Goal: Task Accomplishment & Management: Complete application form

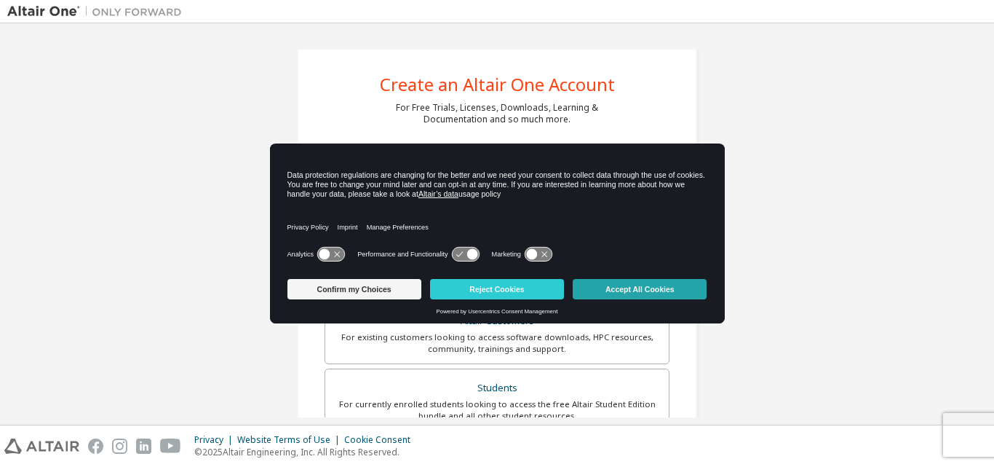
click at [632, 287] on button "Accept All Cookies" at bounding box center [640, 289] width 134 height 20
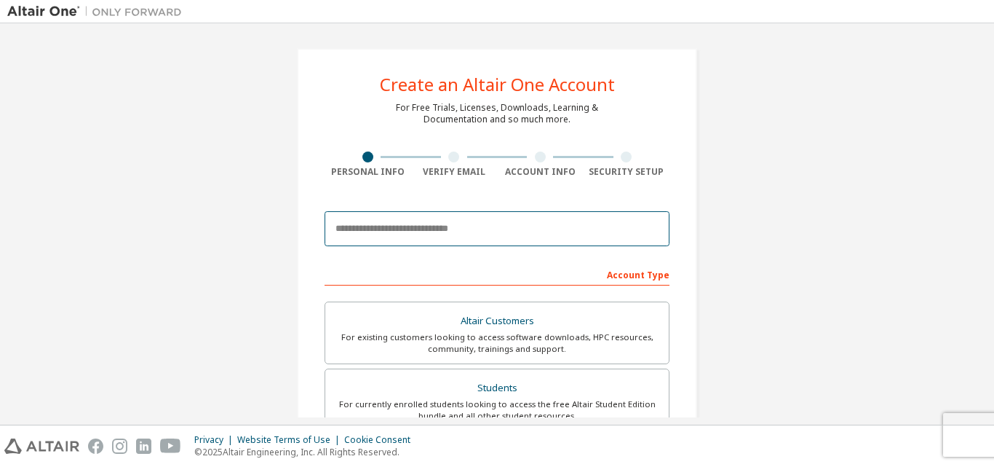
click at [440, 227] on input "email" at bounding box center [497, 228] width 345 height 35
type input "**********"
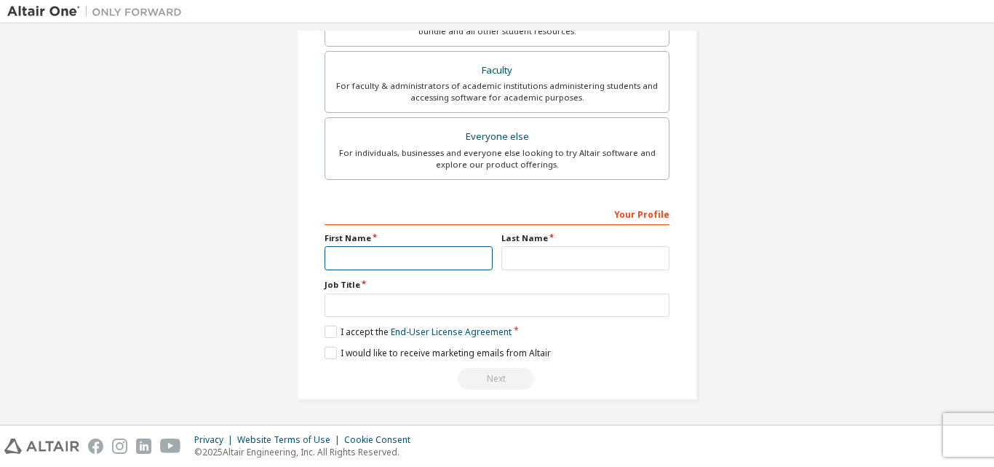
click at [444, 256] on input "text" at bounding box center [409, 258] width 168 height 24
type input "*******"
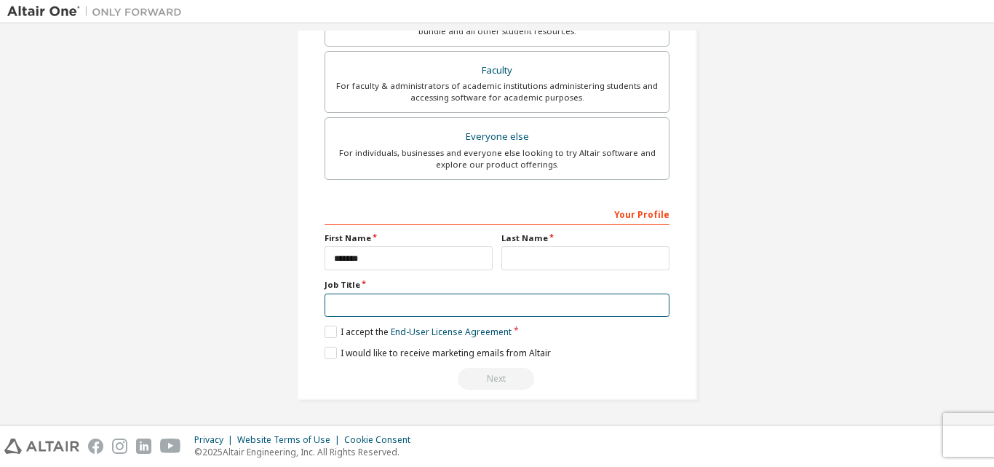
click at [496, 303] on input "text" at bounding box center [497, 305] width 345 height 24
click at [353, 306] on input "text" at bounding box center [497, 305] width 345 height 24
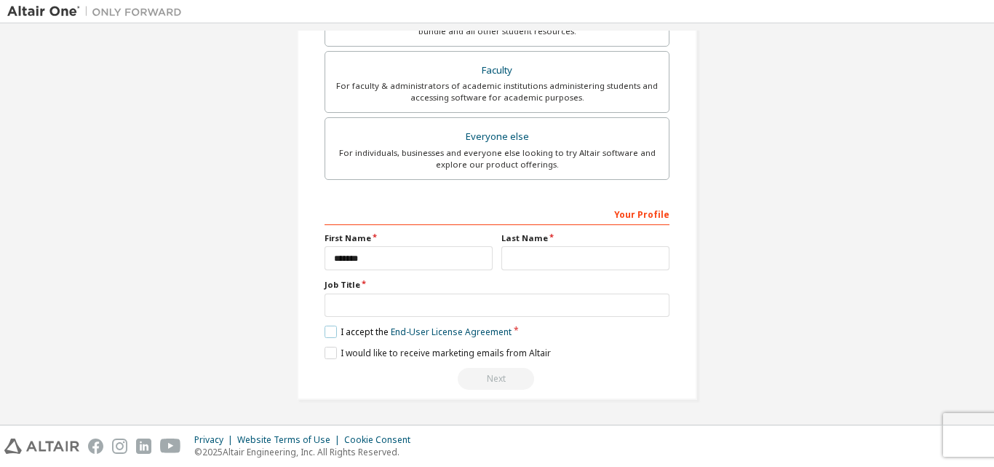
click at [328, 331] on label "I accept the End-User License Agreement" at bounding box center [418, 331] width 187 height 12
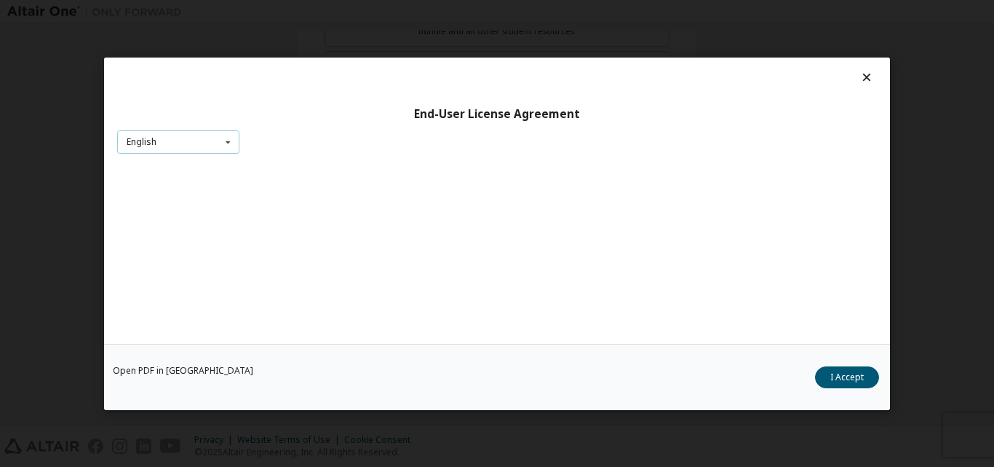
click at [223, 142] on icon at bounding box center [228, 141] width 18 height 23
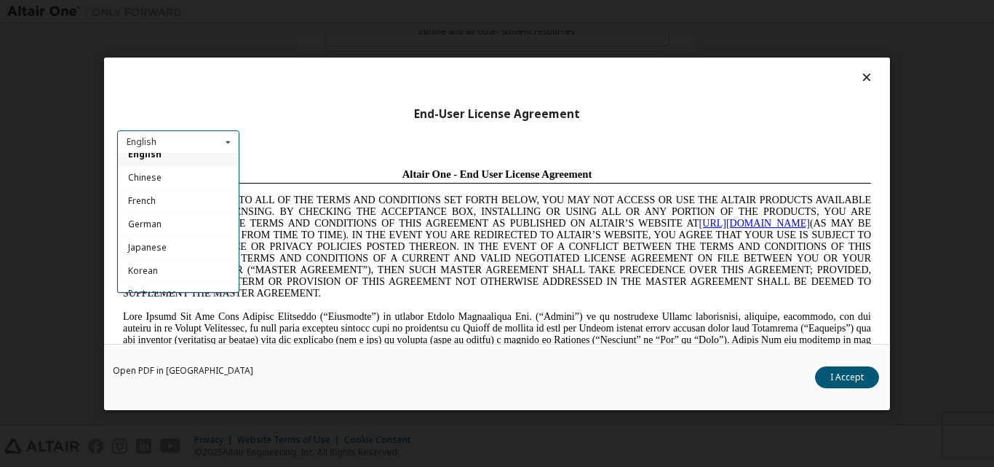
scroll to position [0, 0]
click at [344, 143] on div "End-User License Agreement English English Chinese French German Japanese Korea…" at bounding box center [497, 200] width 786 height 286
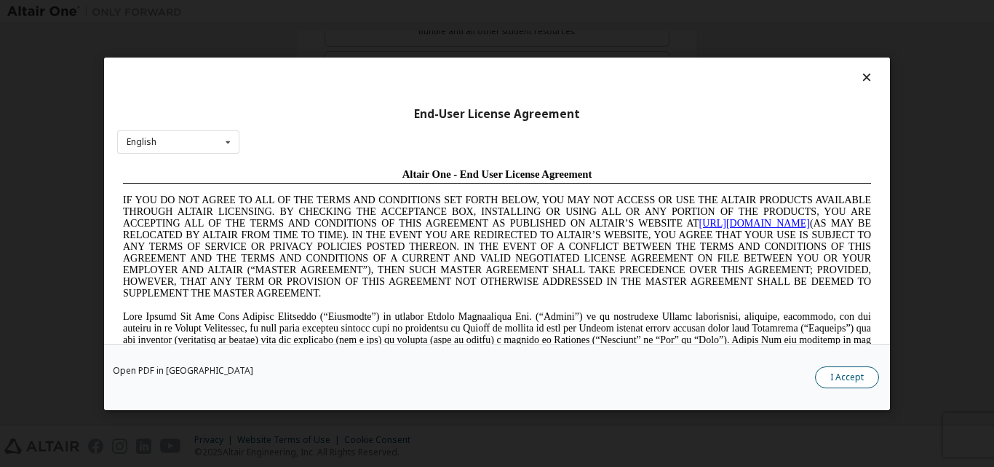
click at [844, 379] on button "I Accept" at bounding box center [847, 376] width 64 height 22
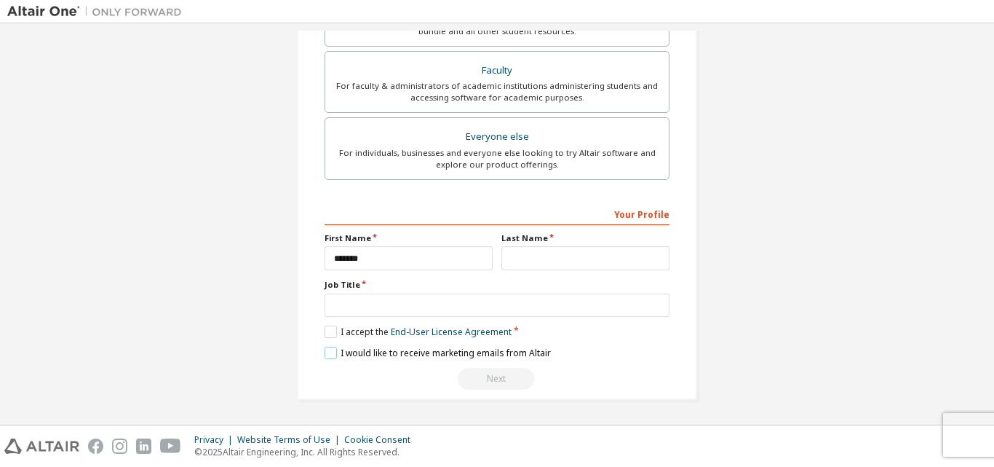
click at [326, 349] on label "I would like to receive marketing emails from Altair" at bounding box center [438, 352] width 226 height 12
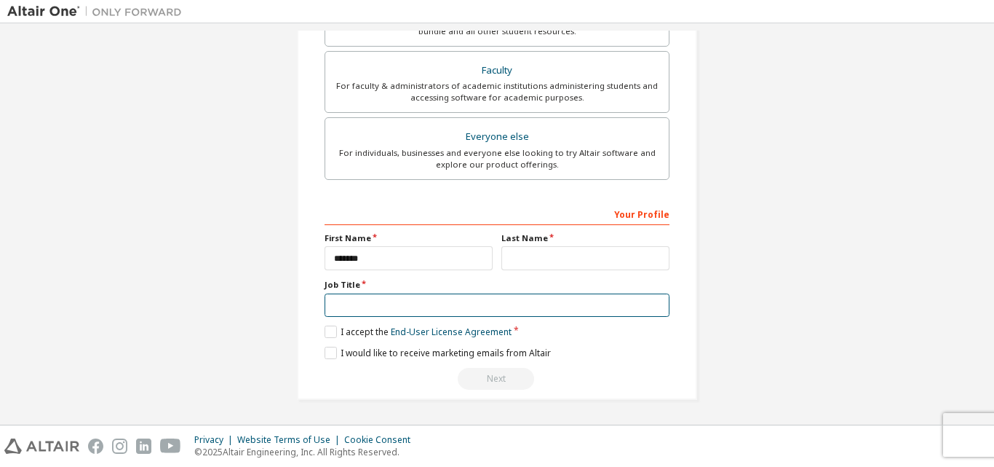
click at [386, 303] on input "text" at bounding box center [497, 305] width 345 height 24
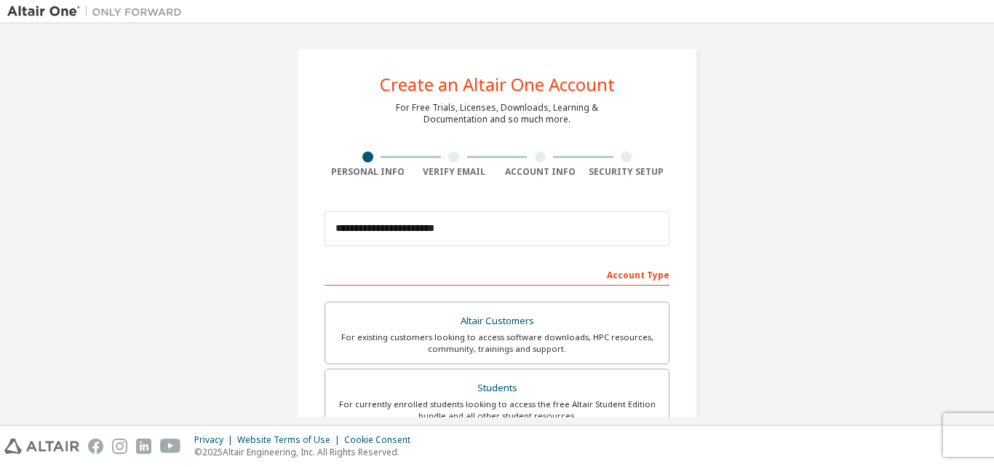
scroll to position [384, 0]
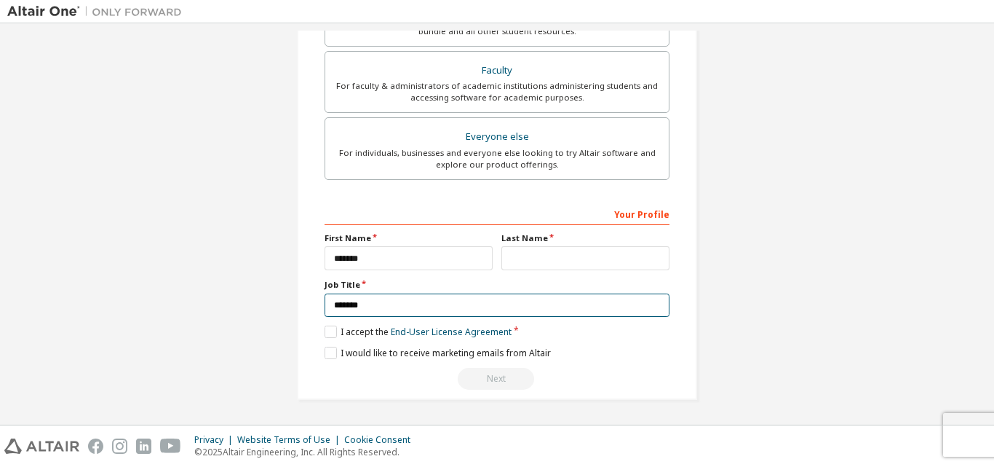
type input "*******"
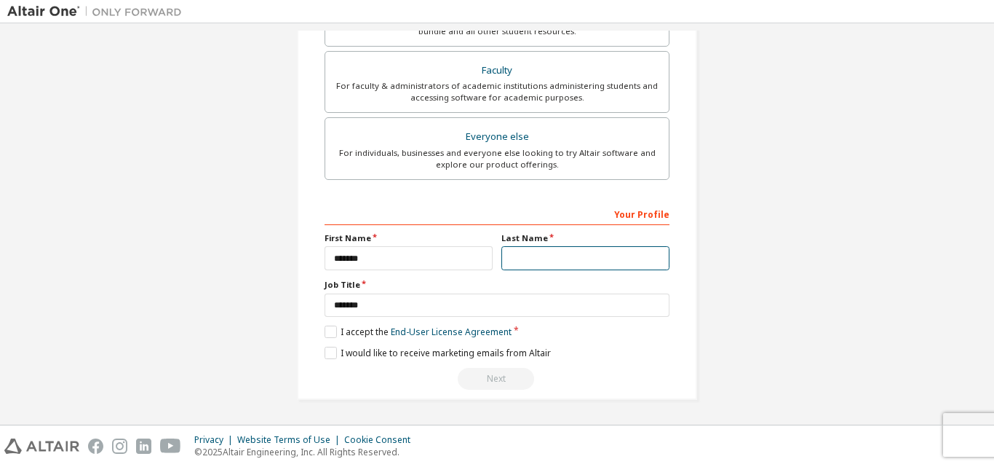
click at [534, 253] on input "text" at bounding box center [585, 258] width 168 height 24
type input "*"
click at [507, 378] on div "Next" at bounding box center [497, 379] width 345 height 22
click at [507, 376] on div "Next" at bounding box center [497, 379] width 345 height 22
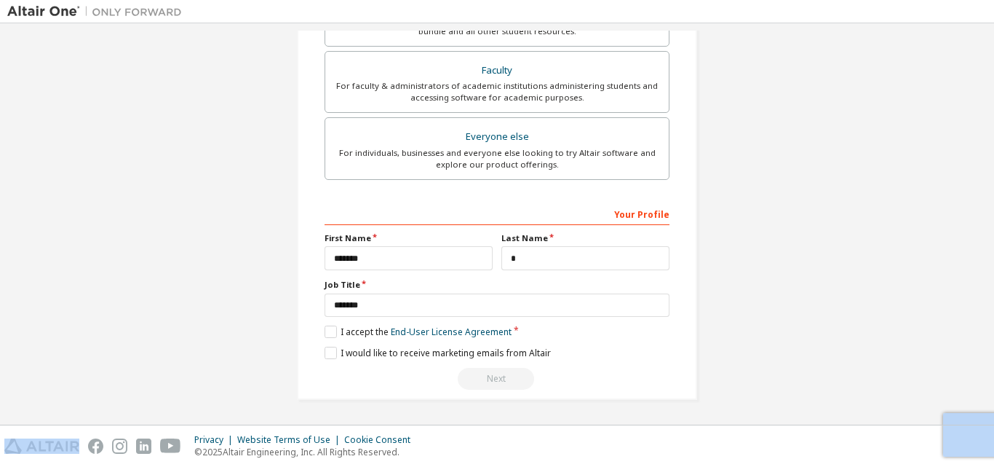
click at [509, 376] on div "Next" at bounding box center [497, 379] width 345 height 22
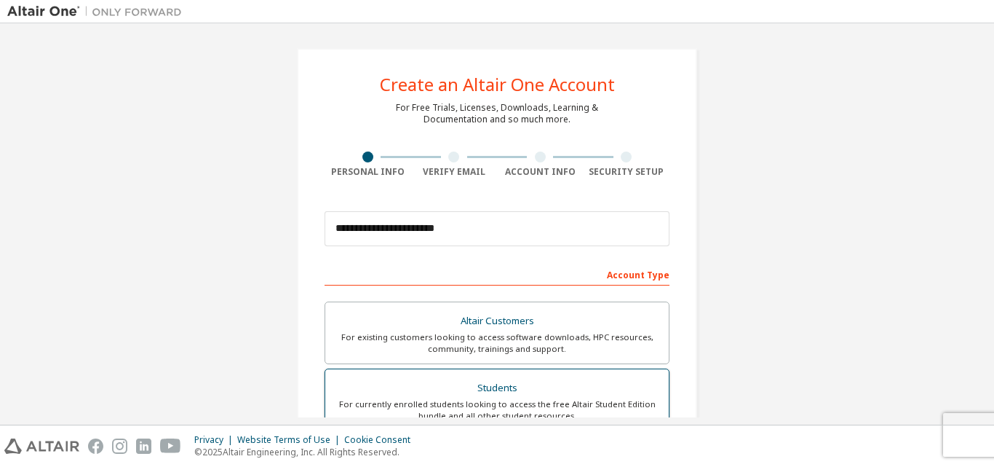
click at [514, 385] on div "Students" at bounding box center [497, 388] width 326 height 20
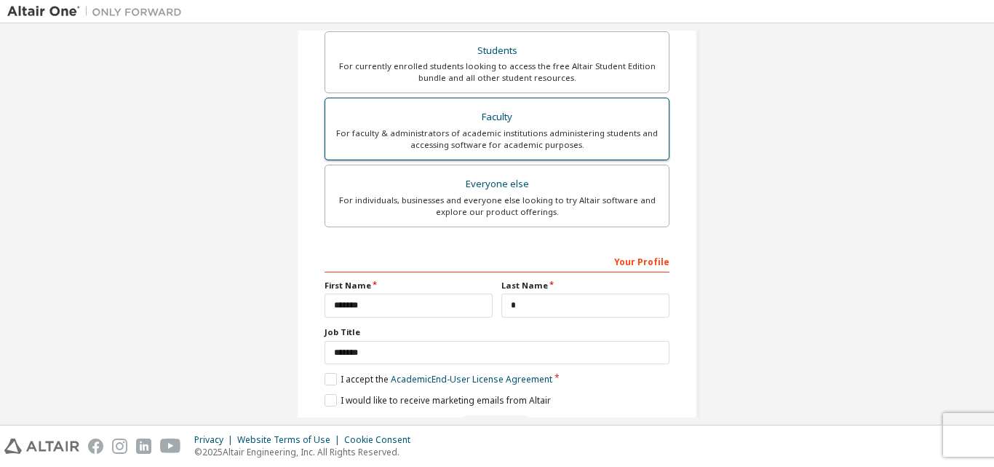
scroll to position [386, 0]
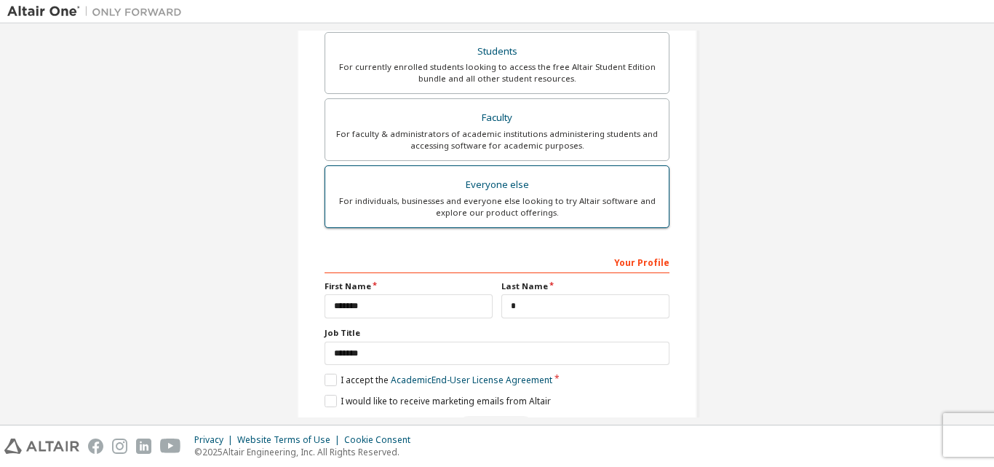
click at [504, 197] on div "For individuals, businesses and everyone else looking to try Altair software an…" at bounding box center [497, 206] width 326 height 23
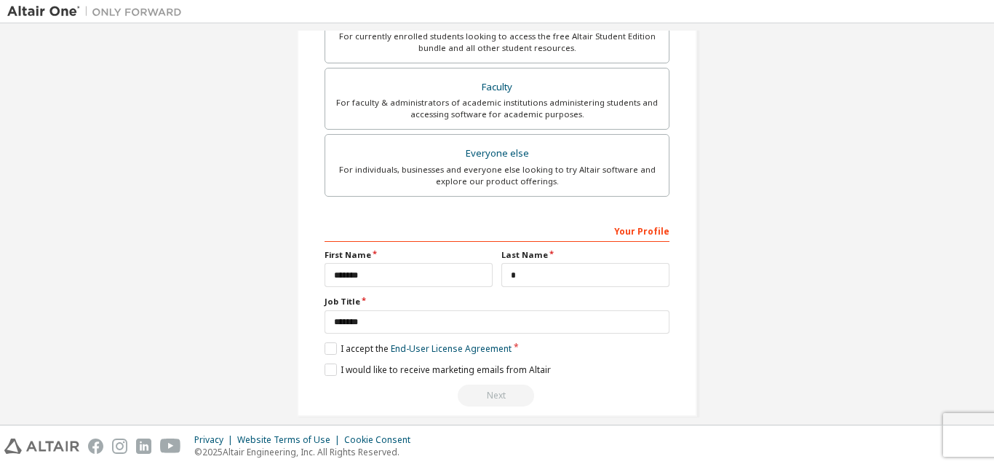
scroll to position [384, 0]
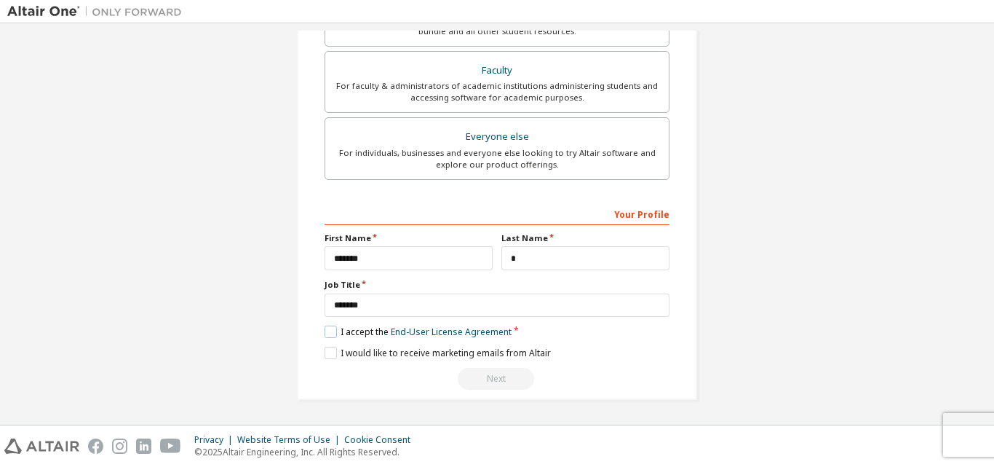
click at [326, 330] on label "I accept the End-User License Agreement" at bounding box center [418, 331] width 187 height 12
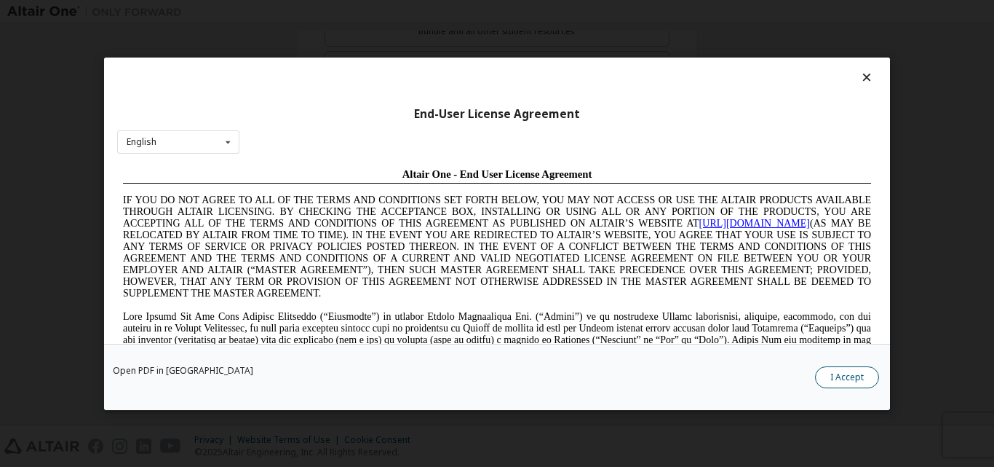
scroll to position [0, 0]
click at [852, 376] on button "I Accept" at bounding box center [847, 376] width 64 height 22
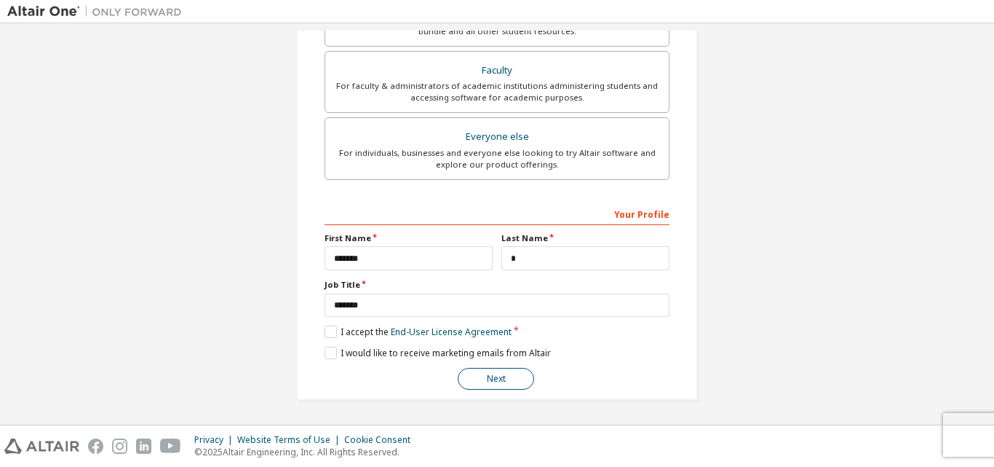
click at [477, 383] on button "Next" at bounding box center [496, 379] width 76 height 22
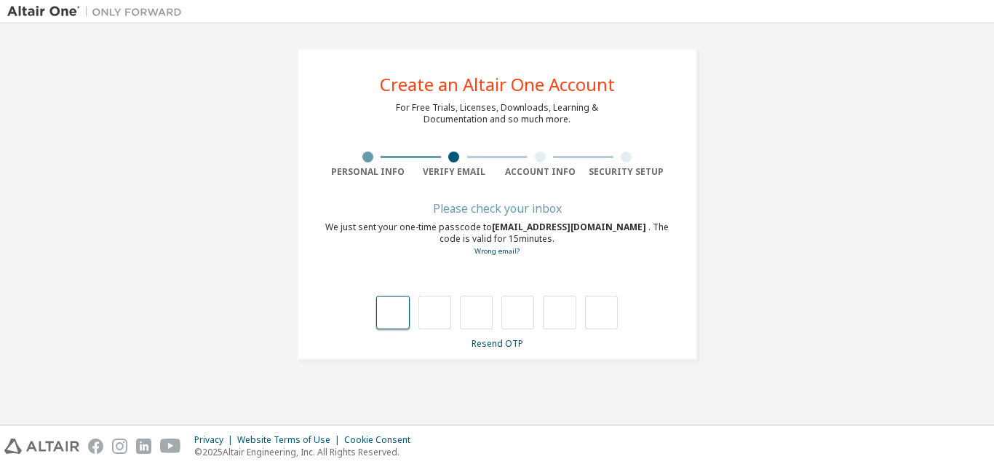
type input "*"
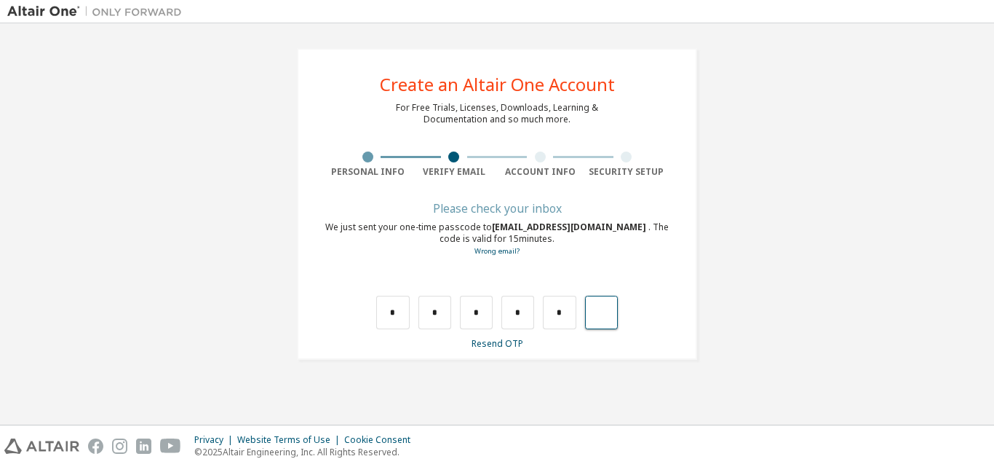
type input "*"
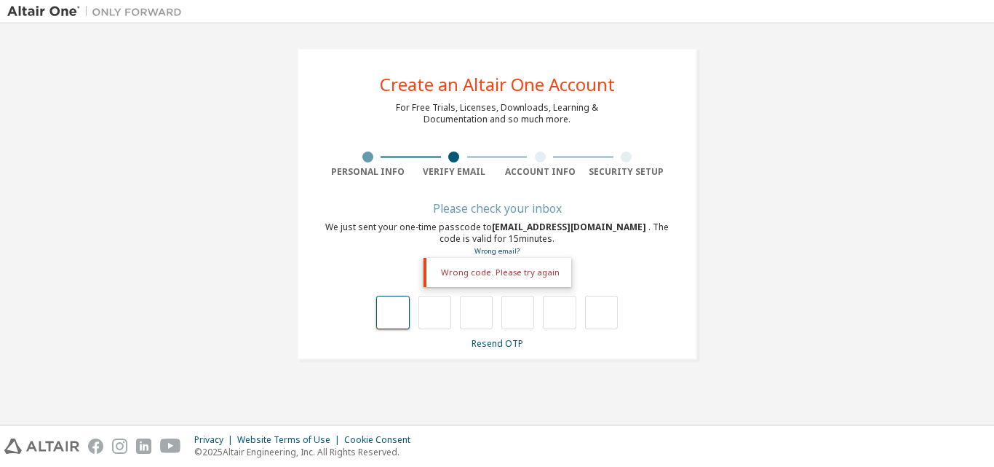
click at [394, 318] on input "text" at bounding box center [392, 311] width 33 height 33
type input "*"
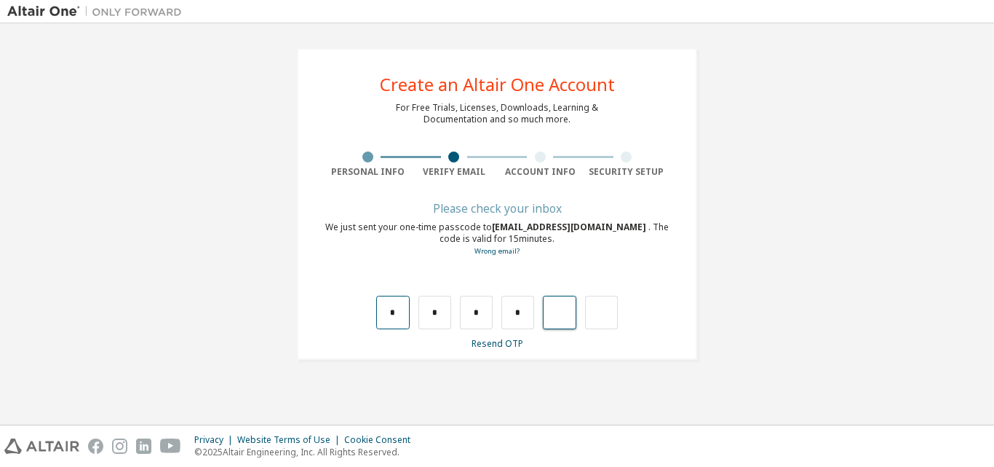
type input "*"
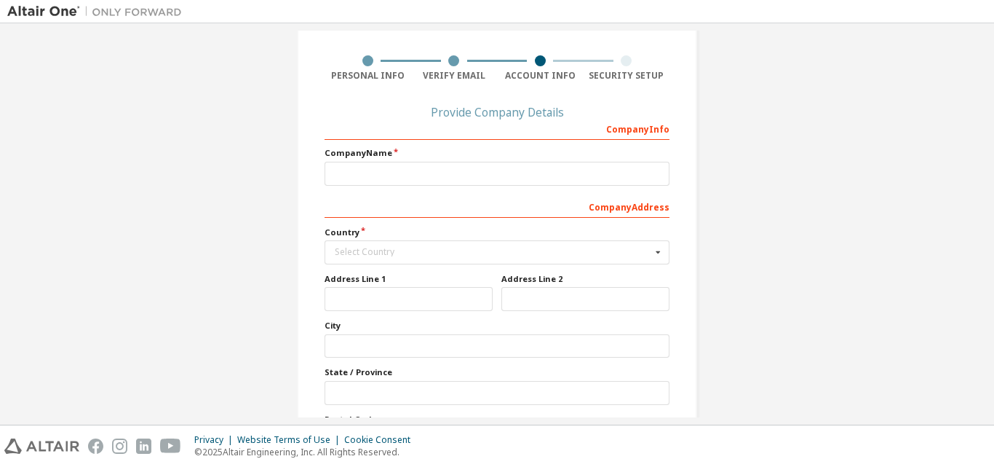
scroll to position [100, 0]
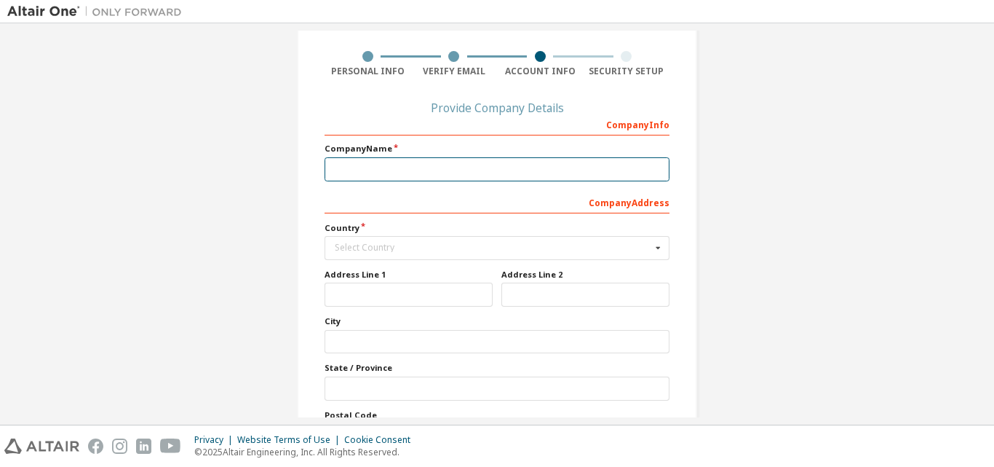
click at [377, 177] on input "text" at bounding box center [497, 169] width 345 height 24
click at [359, 175] on input "text" at bounding box center [497, 169] width 345 height 24
click at [816, 243] on div "Create an Altair One Account For Free Trials, Licenses, Downloads, Learning & D…" at bounding box center [497, 222] width 980 height 585
click at [406, 172] on input "text" at bounding box center [497, 169] width 345 height 24
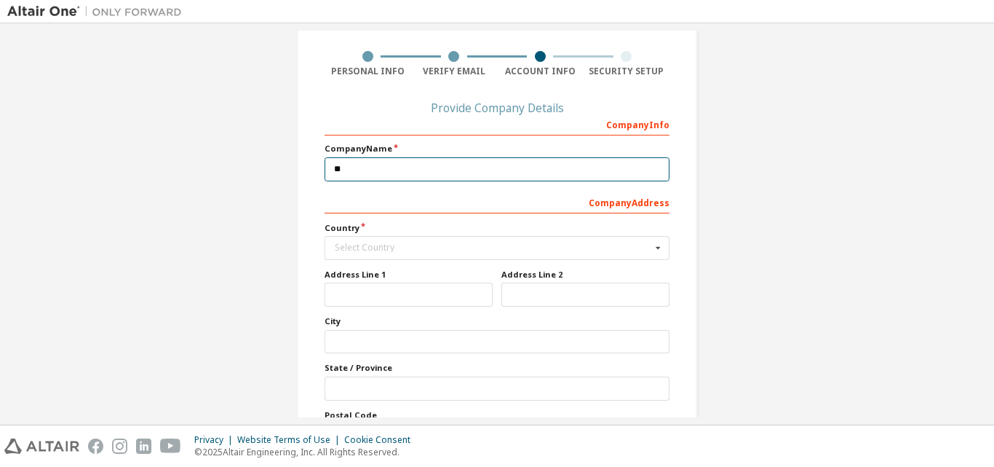
type input "*"
type input "**********"
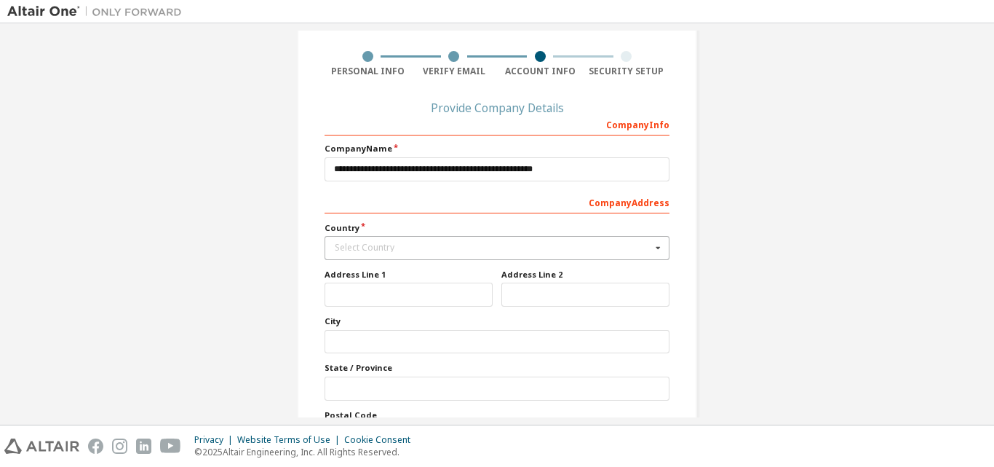
click at [432, 250] on div "Select Country" at bounding box center [493, 247] width 317 height 9
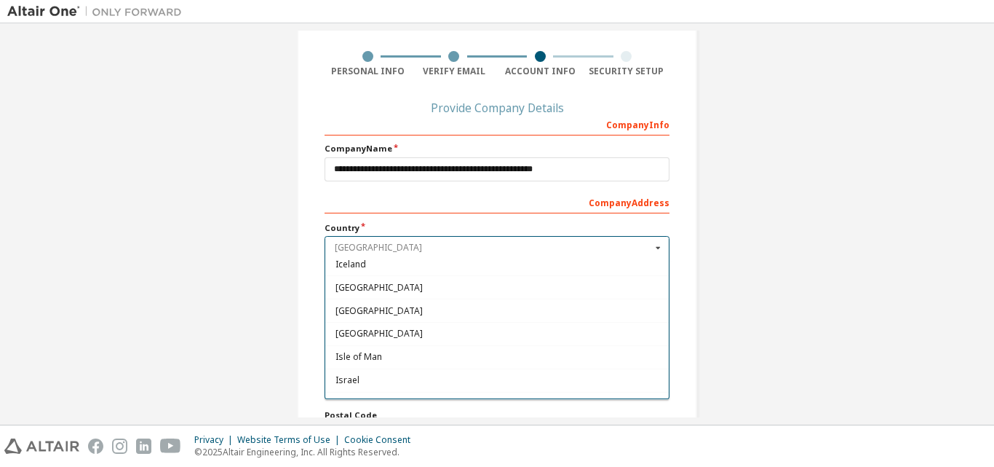
scroll to position [2332, 0]
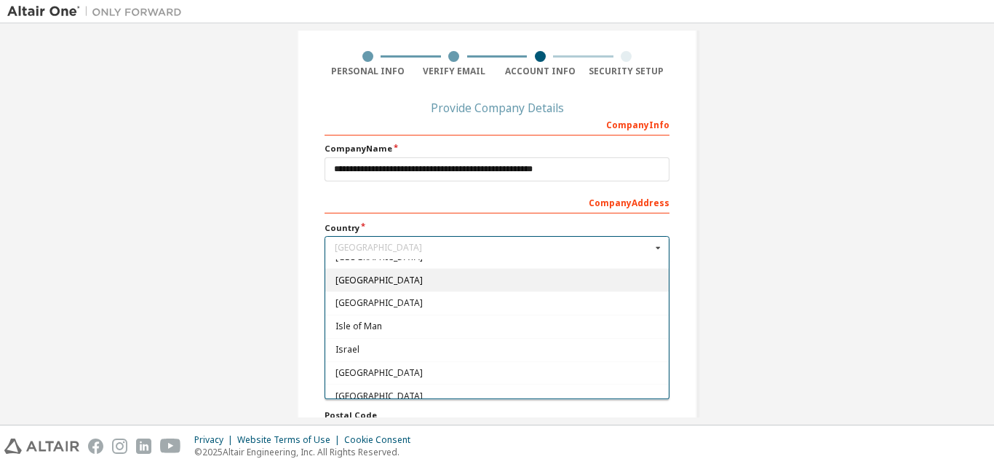
click at [549, 282] on span "[GEOGRAPHIC_DATA]" at bounding box center [498, 279] width 324 height 9
type input "***"
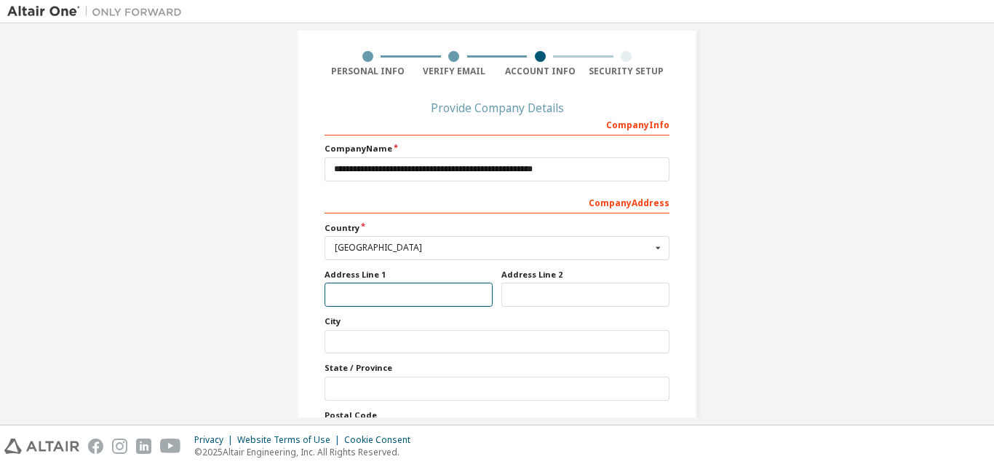
click at [446, 296] on input "text" at bounding box center [409, 294] width 168 height 24
type input "*"
type input "*********"
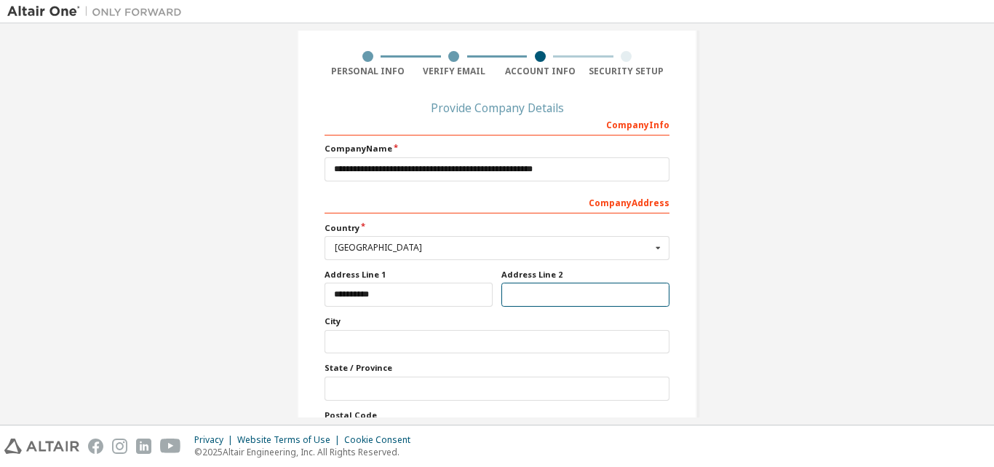
click at [531, 298] on input "text" at bounding box center [585, 294] width 168 height 24
type input "*********"
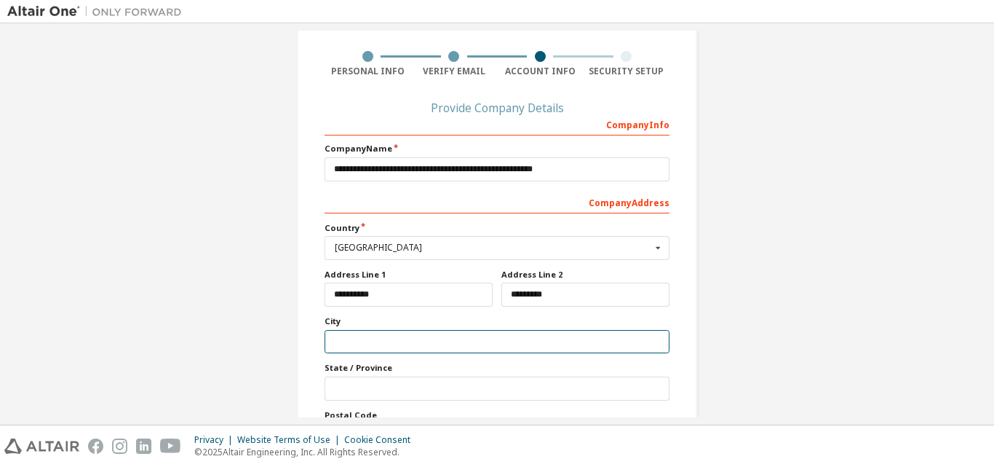
click at [395, 341] on input "text" at bounding box center [497, 342] width 345 height 24
type input "**********"
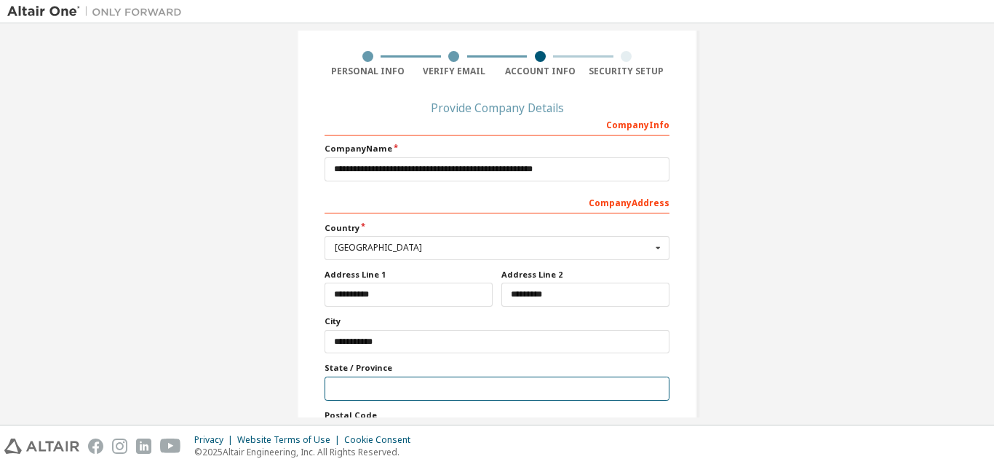
click at [389, 383] on input "text" at bounding box center [497, 388] width 345 height 24
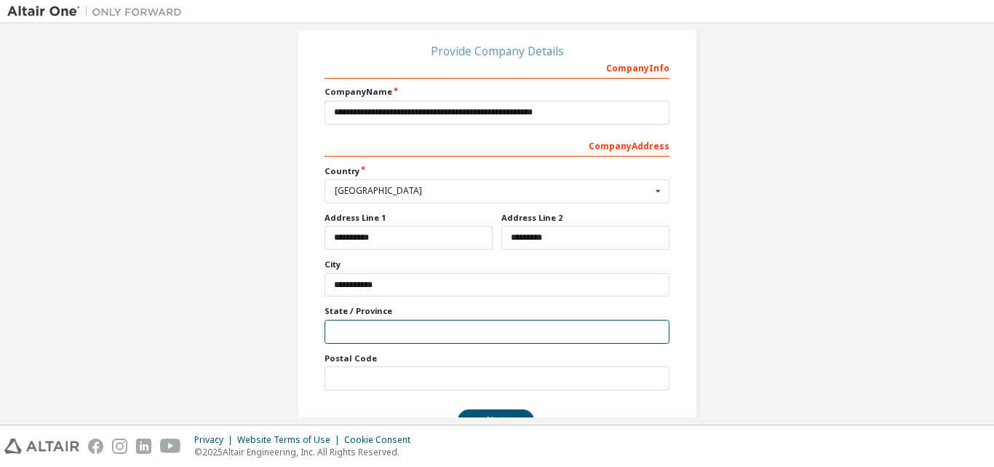
scroll to position [199, 0]
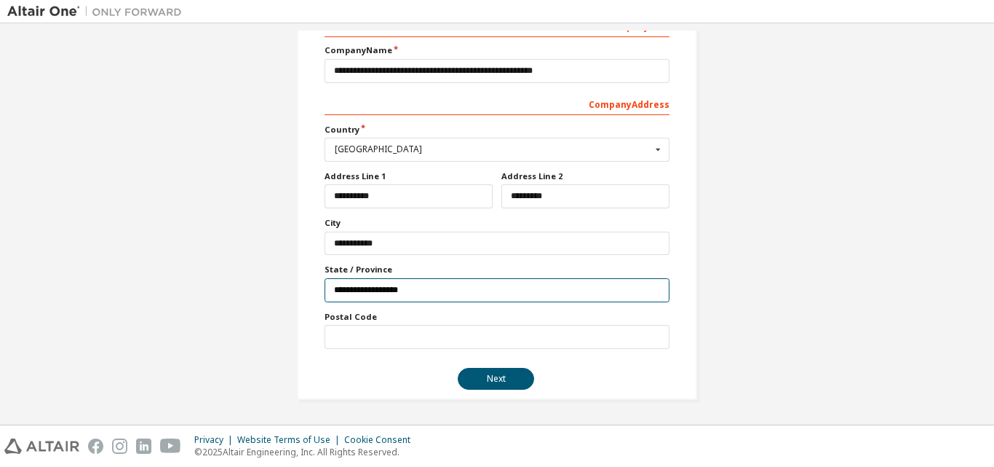
type input "**********"
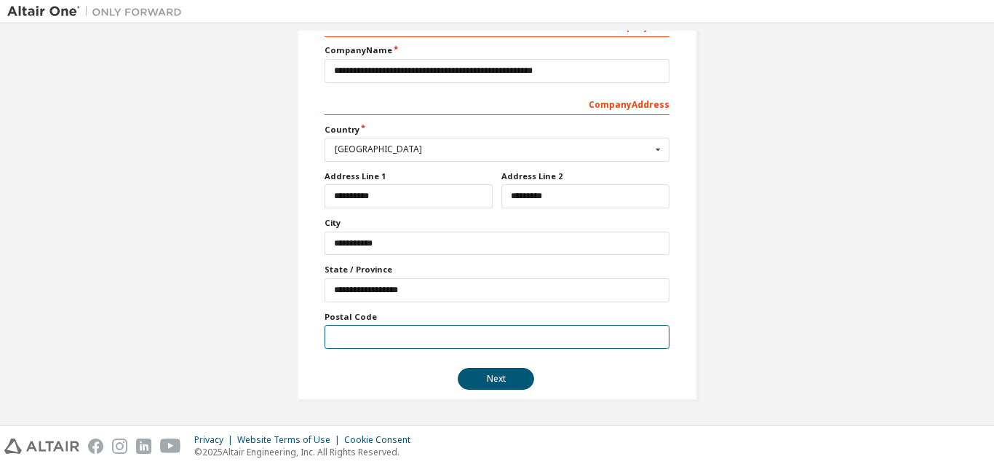
click at [592, 335] on input "text" at bounding box center [497, 337] width 345 height 24
type input "*****"
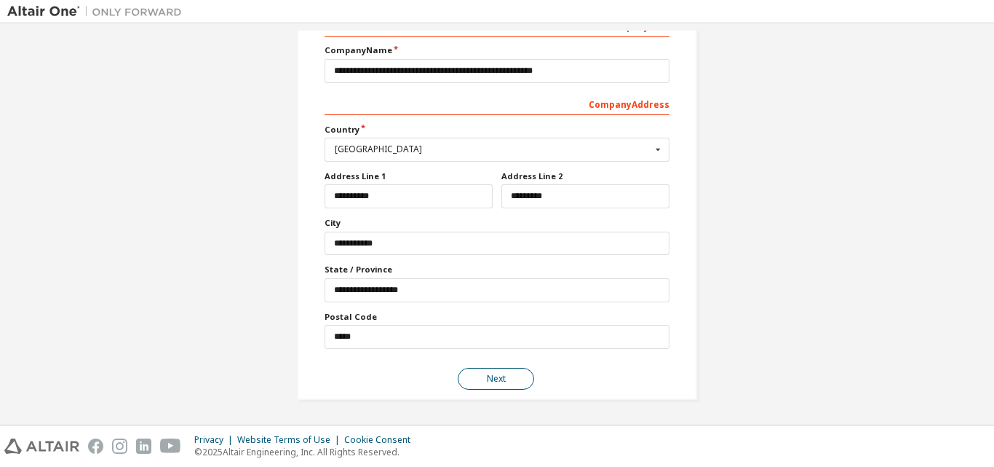
click at [516, 372] on button "Next" at bounding box center [496, 379] width 76 height 22
